Goal: Transaction & Acquisition: Purchase product/service

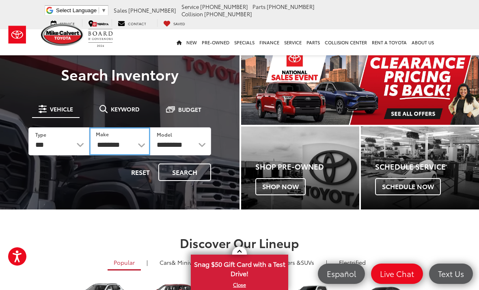
click at [122, 141] on select "**********" at bounding box center [119, 141] width 61 height 28
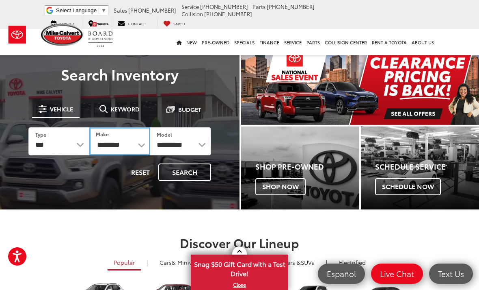
select select "******"
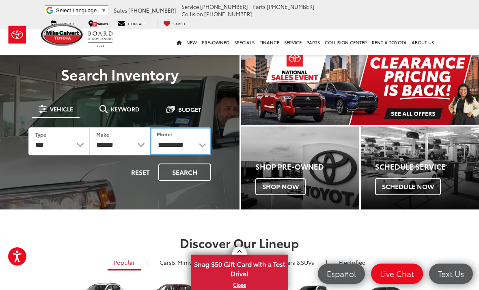
click at [190, 141] on select "**********" at bounding box center [180, 141] width 61 height 28
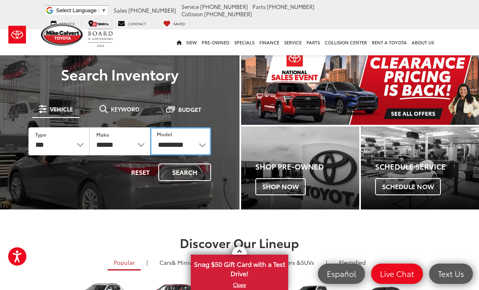
select select "*****"
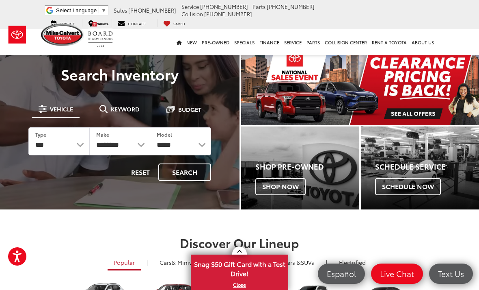
click at [186, 173] on button "Search" at bounding box center [184, 171] width 53 height 17
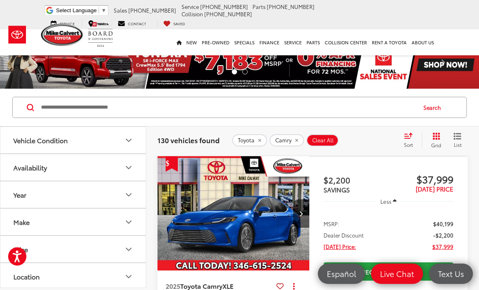
click at [28, 202] on button "Year" at bounding box center [73, 194] width 146 height 26
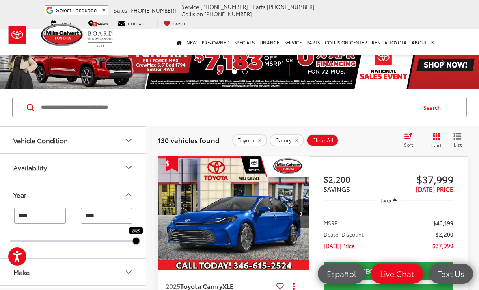
type input "****"
click at [35, 139] on div "Vehicle Condition" at bounding box center [40, 140] width 54 height 8
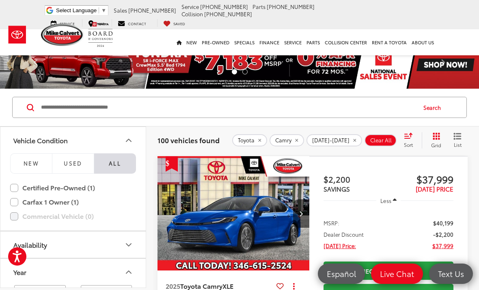
click at [73, 162] on span "Used" at bounding box center [73, 162] width 19 height 7
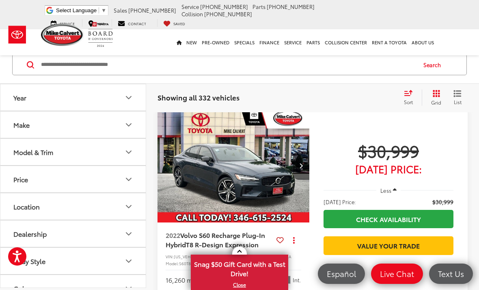
click at [20, 98] on div "Year" at bounding box center [19, 97] width 13 height 8
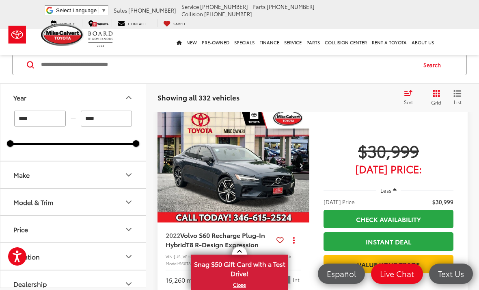
click at [143, 177] on button "Make" at bounding box center [73, 174] width 146 height 26
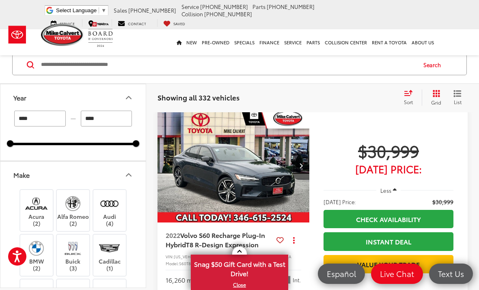
click at [7, 84] on button "Year" at bounding box center [73, 97] width 146 height 26
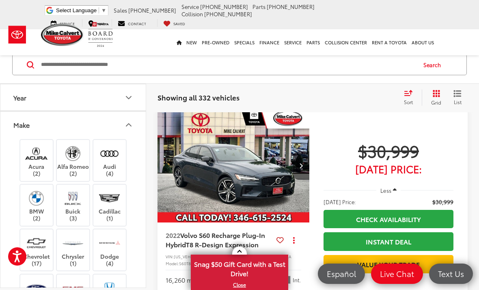
click at [26, 106] on button "Year" at bounding box center [73, 97] width 146 height 26
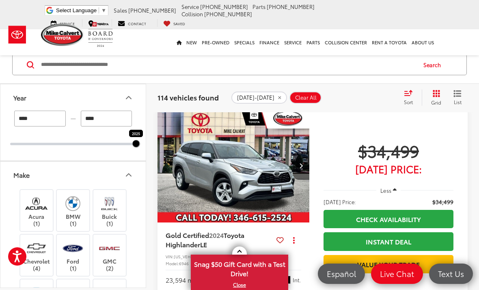
type input "****"
click at [131, 144] on div at bounding box center [73, 144] width 126 height 2
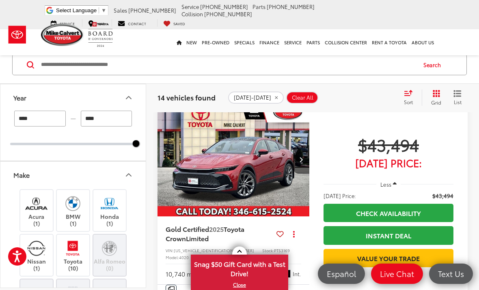
scroll to position [266, 0]
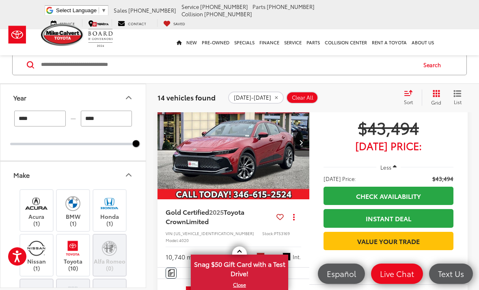
click at [73, 254] on img at bounding box center [73, 247] width 22 height 19
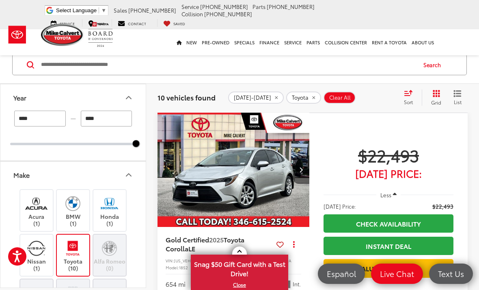
scroll to position [243, 0]
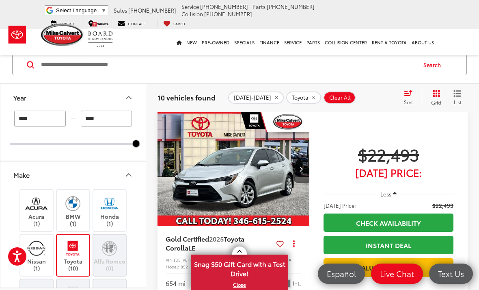
click at [135, 174] on button "Make" at bounding box center [73, 174] width 146 height 26
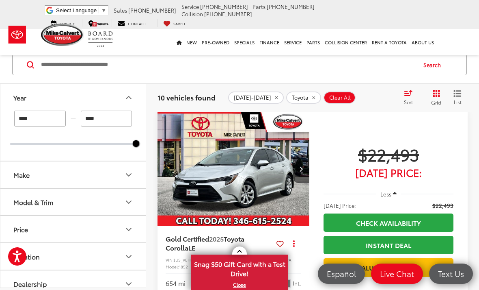
click at [132, 199] on icon "Model & Trim" at bounding box center [129, 202] width 10 height 10
click at [48, 227] on label "Camry (1)" at bounding box center [73, 229] width 110 height 14
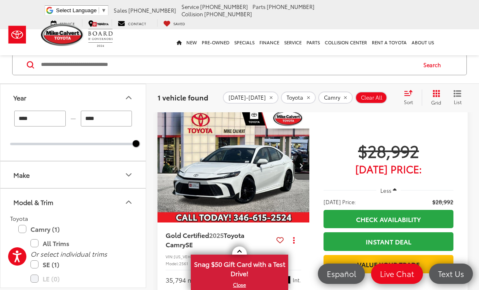
click at [129, 95] on icon "Year" at bounding box center [129, 98] width 10 height 10
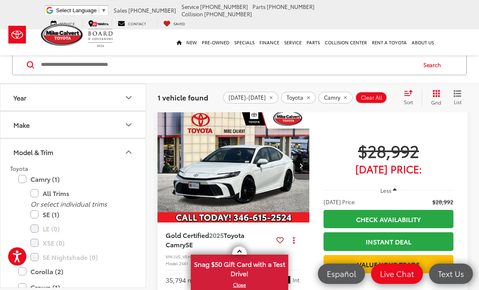
click at [133, 100] on icon "Year" at bounding box center [129, 98] width 10 height 10
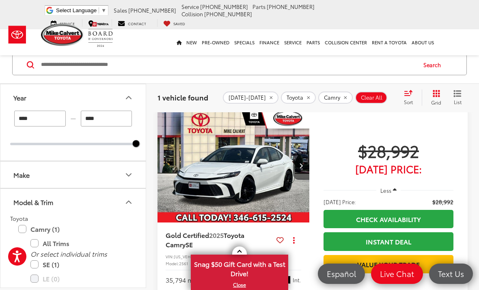
click at [131, 173] on icon "Make" at bounding box center [129, 175] width 10 height 10
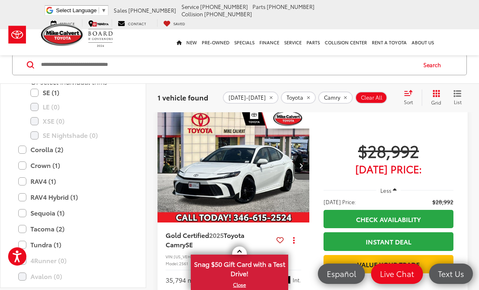
scroll to position [634, 0]
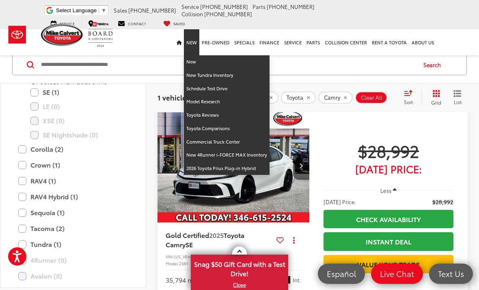
click at [188, 33] on link "New" at bounding box center [191, 42] width 15 height 26
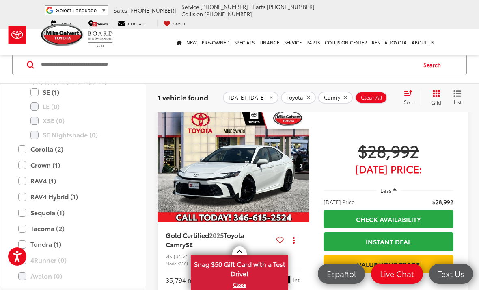
click at [475, 156] on div "1 / 40 Gold Certified 2025 Toyota Camry SE Copy Link Share Print View Details V…" at bounding box center [312, 244] width 333 height 272
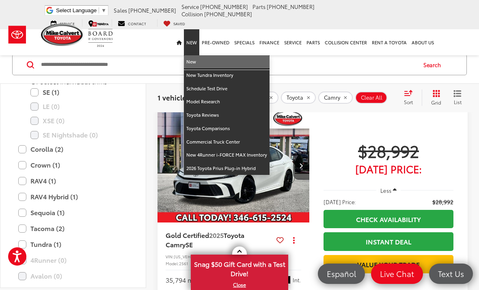
click at [194, 55] on link "New" at bounding box center [227, 61] width 86 height 13
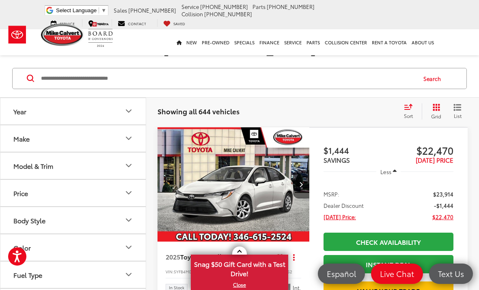
scroll to position [104, 0]
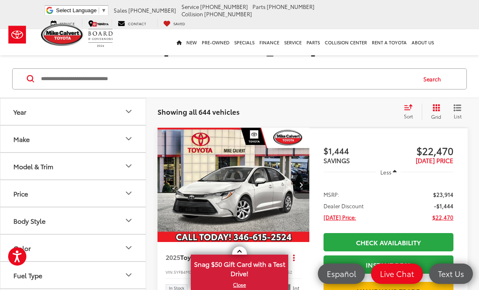
click at [21, 159] on button "Model & Trim" at bounding box center [73, 166] width 146 height 26
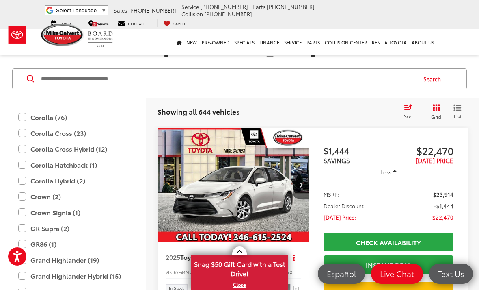
scroll to position [139, 0]
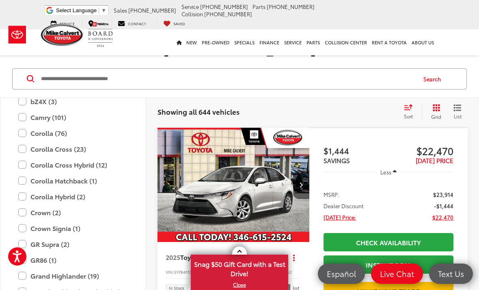
click at [24, 110] on label "Camry (101)" at bounding box center [73, 117] width 110 height 14
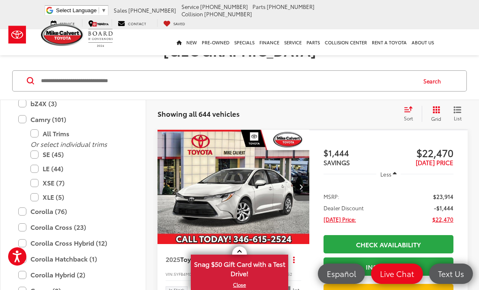
scroll to position [102, 0]
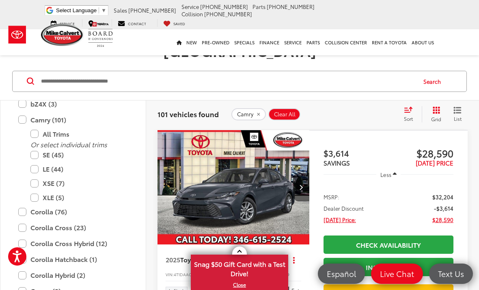
click at [37, 190] on label "XLE (5)" at bounding box center [78, 197] width 97 height 14
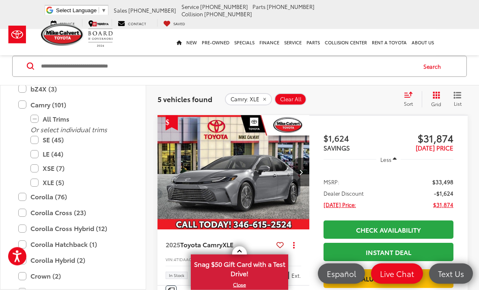
scroll to position [125, 0]
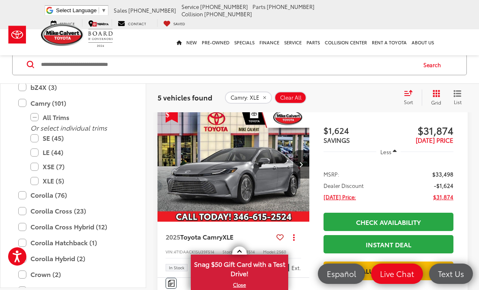
click at [304, 150] on button "Next image" at bounding box center [301, 164] width 16 height 28
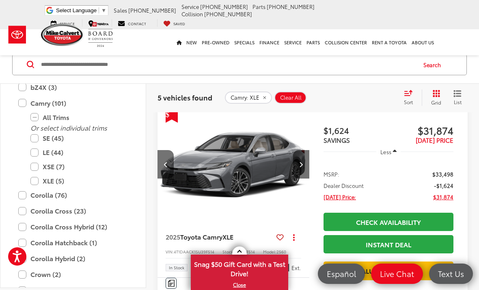
click at [308, 150] on button "Next image" at bounding box center [301, 164] width 16 height 28
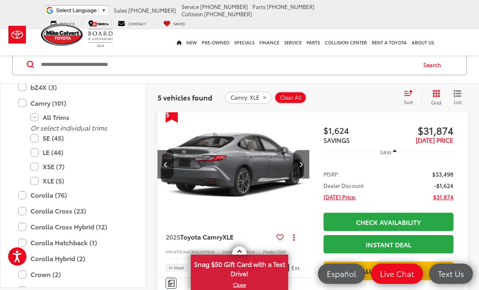
click at [309, 150] on button "Next image" at bounding box center [301, 164] width 16 height 28
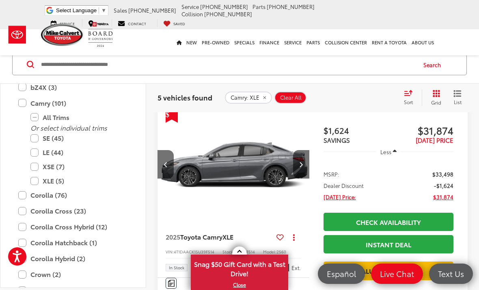
click at [304, 150] on button "Next image" at bounding box center [301, 164] width 16 height 28
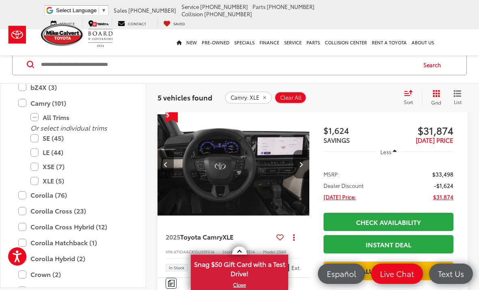
click at [306, 150] on button "Next image" at bounding box center [301, 164] width 16 height 28
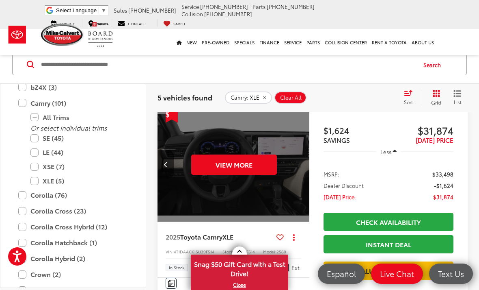
scroll to position [0, 765]
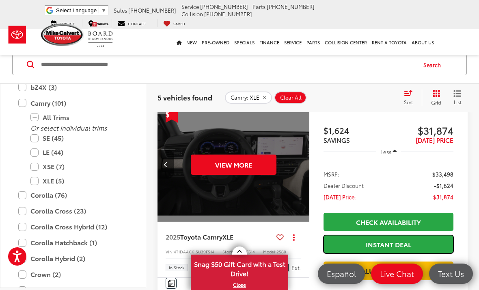
click at [408, 235] on link "Instant Deal" at bounding box center [389, 244] width 130 height 18
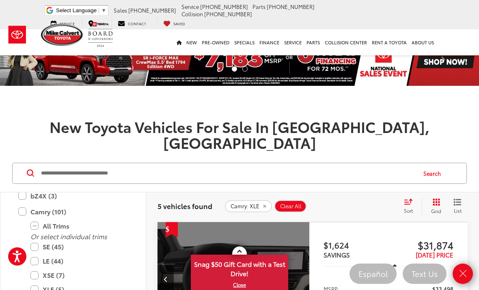
scroll to position [0, 0]
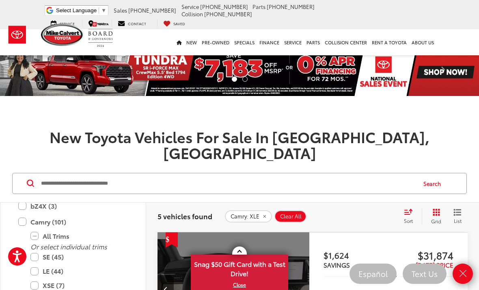
click at [60, 125] on div "New Toyota Vehicles For Sale In Houston, TX" at bounding box center [239, 132] width 479 height 56
click at [39, 137] on h1 "New Toyota Vehicles For Sale In Houston, TX" at bounding box center [239, 144] width 479 height 32
click at [41, 136] on h1 "New Toyota Vehicles For Sale In Houston, TX" at bounding box center [239, 144] width 479 height 32
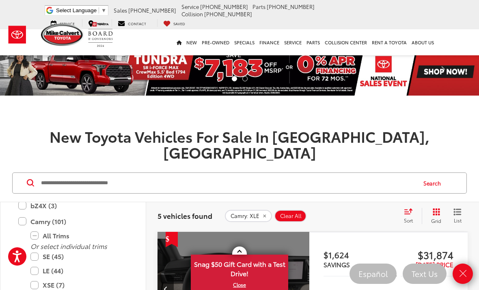
scroll to position [1, 0]
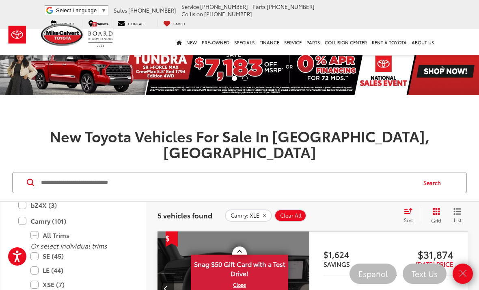
scroll to position [128, 0]
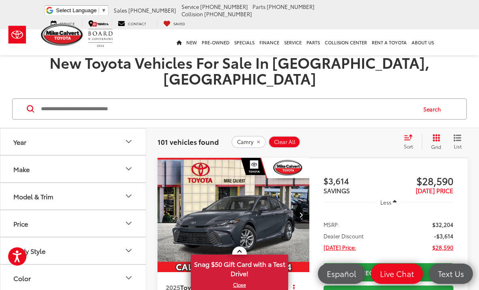
click at [302, 212] on icon "Next image" at bounding box center [301, 215] width 4 height 6
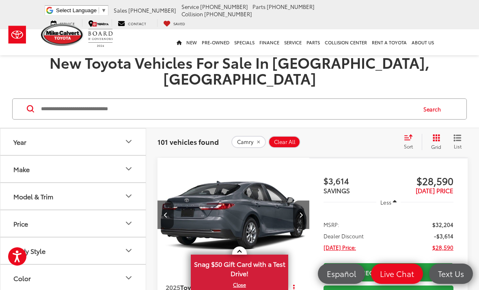
click at [303, 200] on button "Next image" at bounding box center [301, 214] width 16 height 28
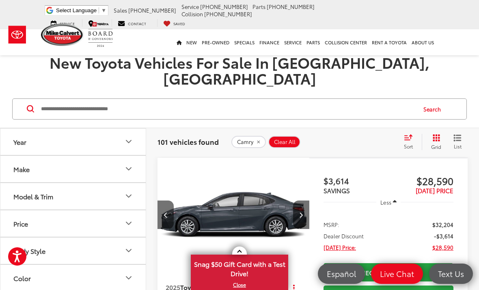
click at [303, 200] on button "Next image" at bounding box center [301, 214] width 16 height 28
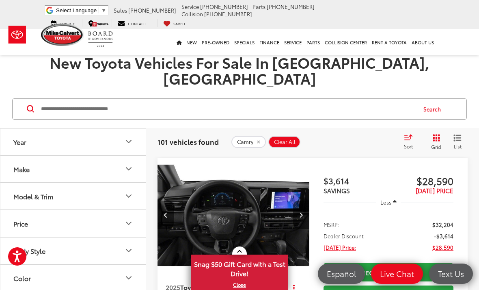
click at [305, 200] on button "Next image" at bounding box center [301, 214] width 16 height 28
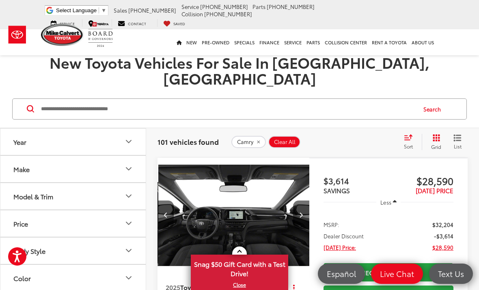
click at [307, 200] on button "Next image" at bounding box center [301, 214] width 16 height 28
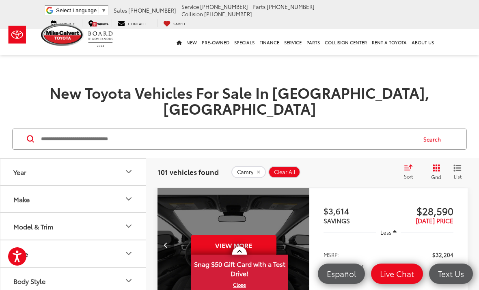
scroll to position [44, 0]
click at [231, 201] on div "View More" at bounding box center [233, 245] width 153 height 115
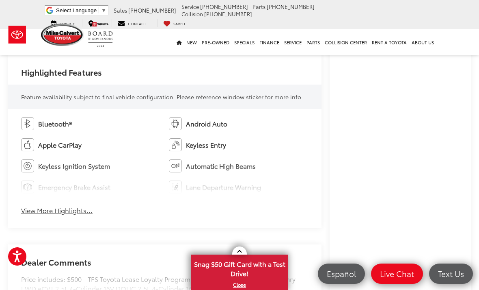
scroll to position [444, 0]
click at [53, 213] on button "View More Highlights..." at bounding box center [56, 209] width 71 height 9
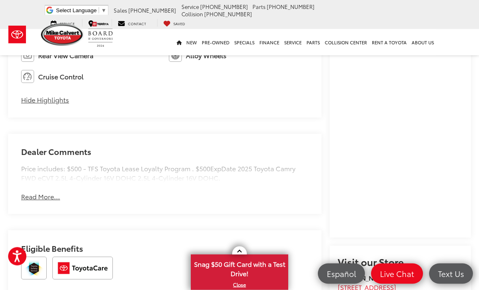
scroll to position [621, 0]
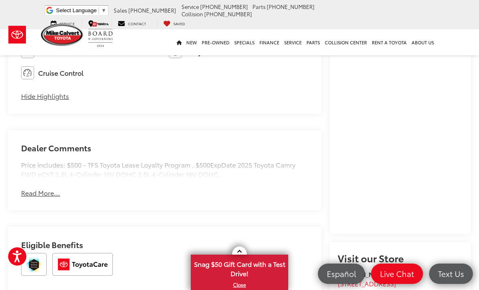
click at [38, 194] on button "Read More..." at bounding box center [40, 192] width 39 height 9
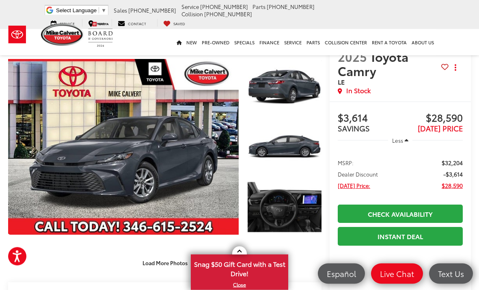
scroll to position [0, 0]
